Goal: Information Seeking & Learning: Learn about a topic

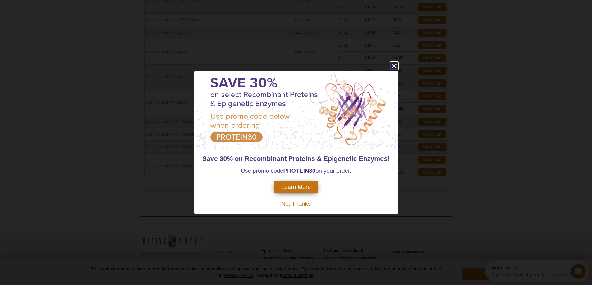
click at [392, 65] on icon "close" at bounding box center [393, 66] width 5 height 5
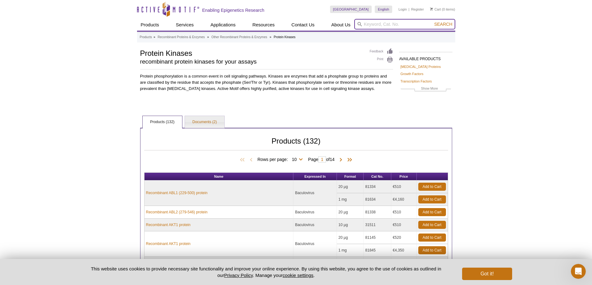
click at [374, 28] on input "search" at bounding box center [404, 24] width 101 height 11
type input "pyruvate dehydrogenase"
click at [432, 21] on button "Search" at bounding box center [443, 24] width 22 height 6
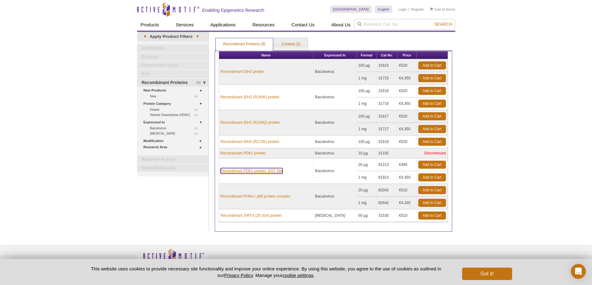
click at [249, 169] on link "Recombinant PDK1 protein, GST-Tag" at bounding box center [251, 171] width 62 height 6
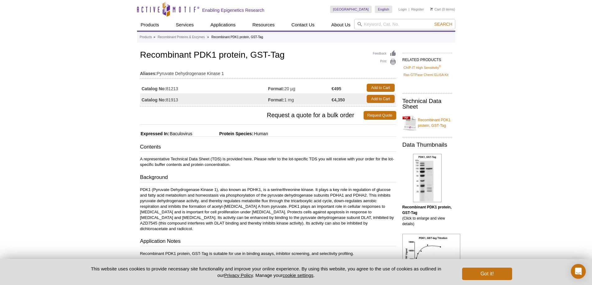
drag, startPoint x: 295, startPoint y: 90, endPoint x: 280, endPoint y: 90, distance: 14.6
click at [280, 90] on td "Format: 20 µg" at bounding box center [300, 87] width 64 height 11
click at [428, 180] on img at bounding box center [427, 178] width 29 height 48
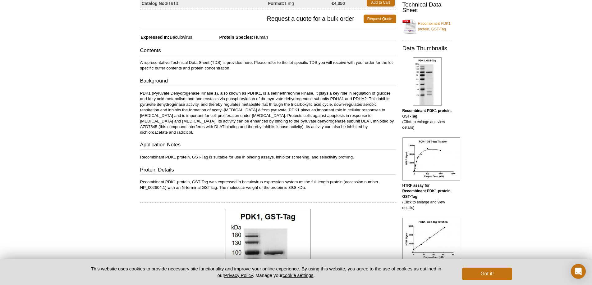
scroll to position [81, 0]
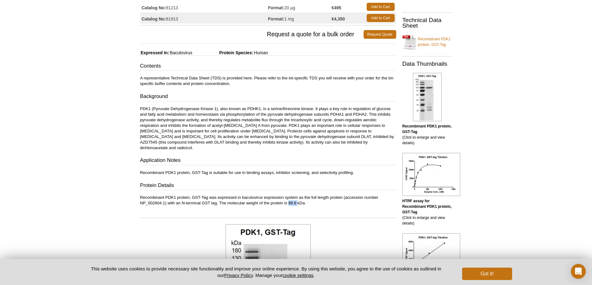
click at [297, 198] on p "Recombinant PDK1 protein, GST-Tag was expressed in baculovirus expression syste…" at bounding box center [268, 200] width 256 height 11
drag, startPoint x: 295, startPoint y: 197, endPoint x: 289, endPoint y: 197, distance: 5.6
click at [289, 197] on p "Recombinant PDK1 protein, GST-Tag was expressed in baculovirus expression syste…" at bounding box center [268, 200] width 256 height 11
click at [290, 197] on p "Recombinant PDK1 protein, GST-Tag was expressed in baculovirus expression syste…" at bounding box center [268, 200] width 256 height 11
click at [289, 197] on p "Recombinant PDK1 protein, GST-Tag was expressed in baculovirus expression syste…" at bounding box center [268, 200] width 256 height 11
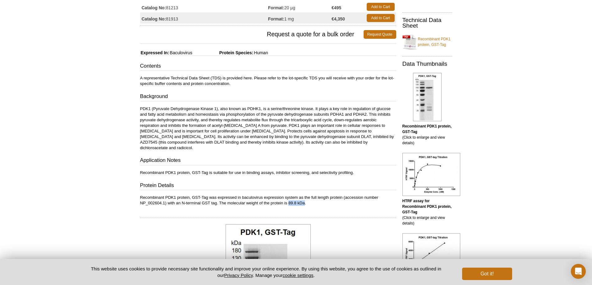
drag, startPoint x: 289, startPoint y: 197, endPoint x: 301, endPoint y: 198, distance: 11.6
click at [301, 198] on p "Recombinant PDK1 protein, GST-Tag was expressed in baculovirus expression syste…" at bounding box center [268, 200] width 256 height 11
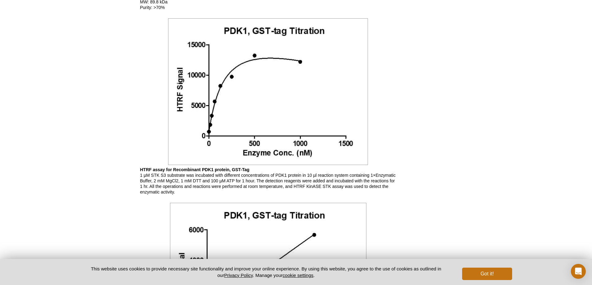
scroll to position [652, 0]
